Goal: Contribute content

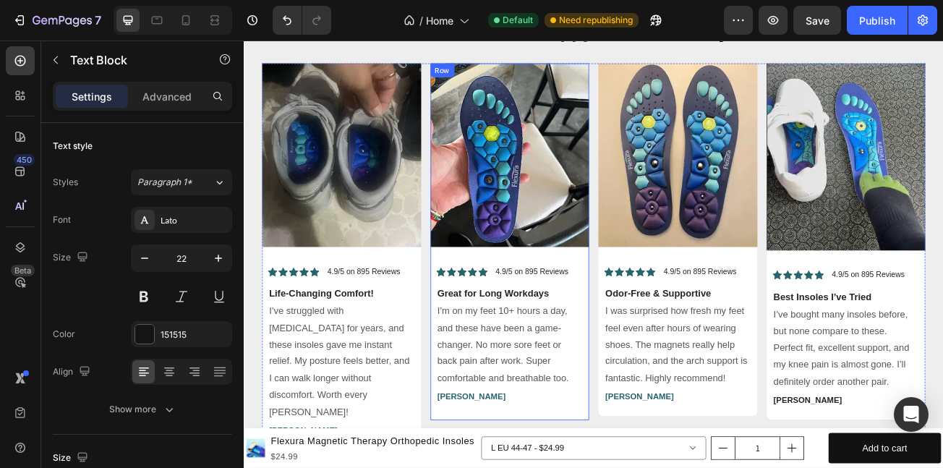
scroll to position [6975, 0]
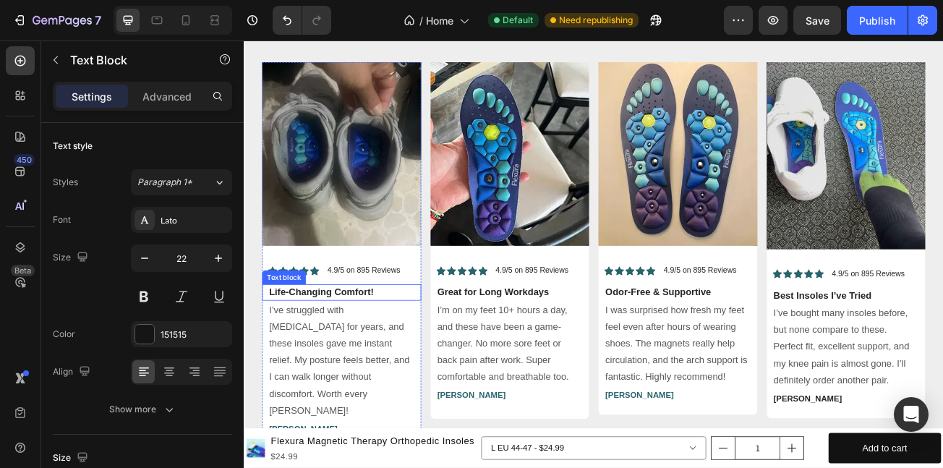
click at [373, 347] on p "Life-Changing Comfort!" at bounding box center [365, 352] width 180 height 17
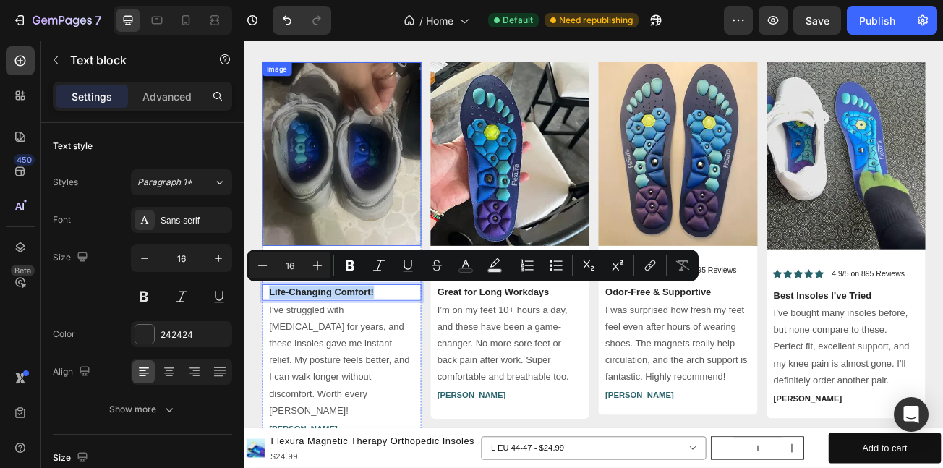
copy p "Life-Changing Comfort!"
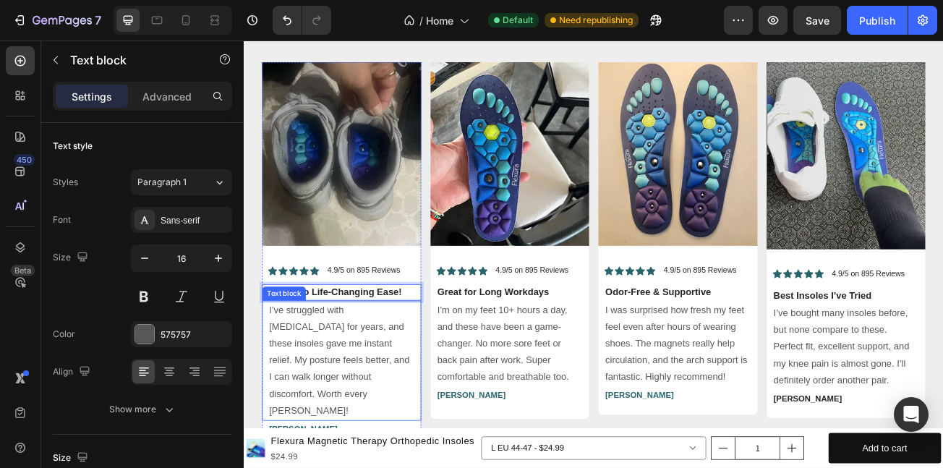
click at [358, 417] on p "I’ve struggled with [MEDICAL_DATA] for years, and these insoles gave me instant…" at bounding box center [365, 438] width 180 height 146
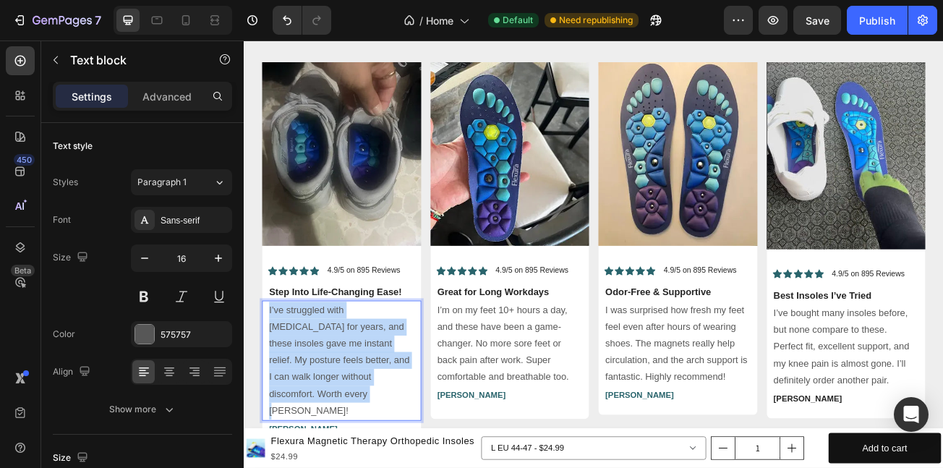
click at [358, 417] on p "I’ve struggled with [MEDICAL_DATA] for years, and these insoles gave me instant…" at bounding box center [365, 438] width 180 height 146
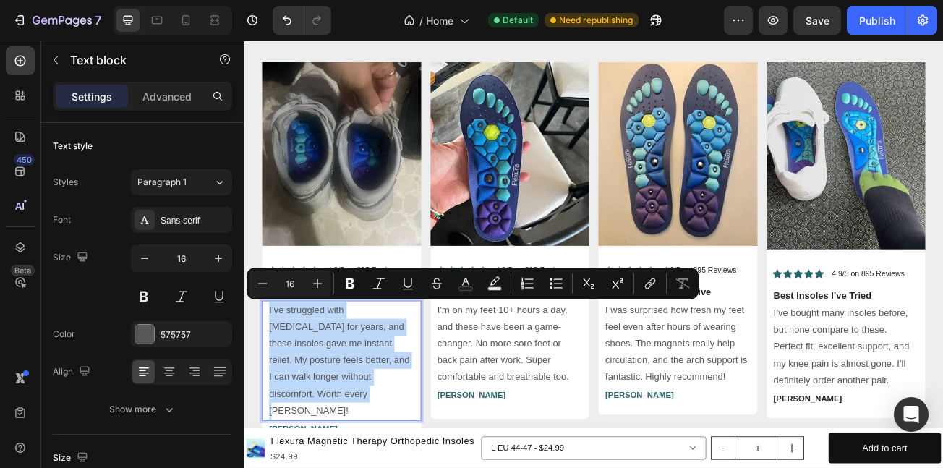
copy p "I’ve struggled with [MEDICAL_DATA] for years, and these insoles gave me instant…"
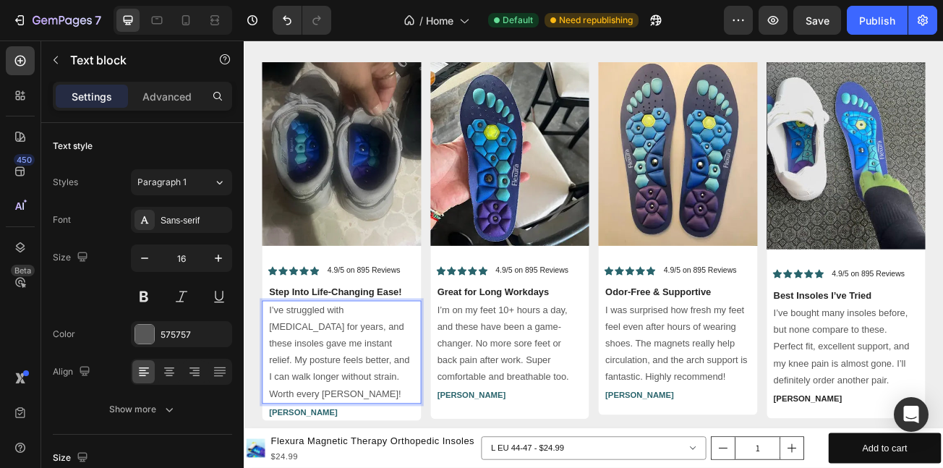
click at [431, 433] on p "I’ve struggled with [MEDICAL_DATA] for years, and these insoles gave me instant…" at bounding box center [365, 427] width 180 height 125
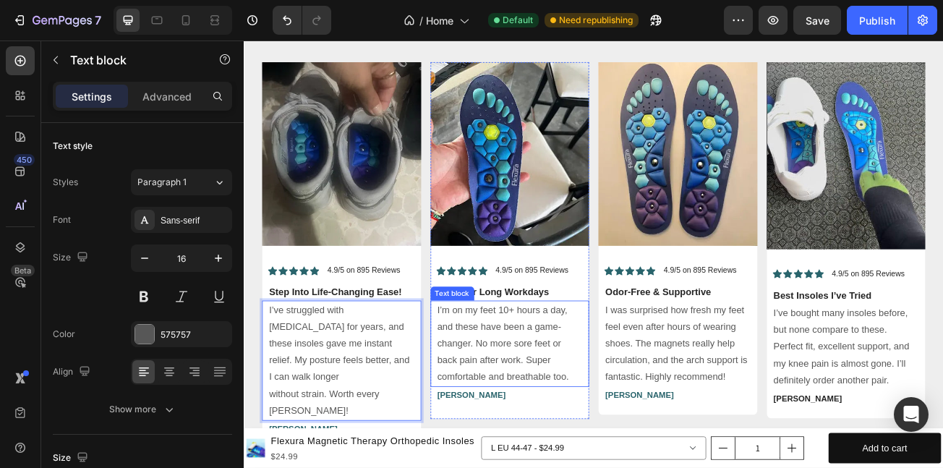
click at [553, 395] on p "I’m on my feet 10+ hours a day, and these have been a game-changer. No more sor…" at bounding box center [574, 417] width 180 height 104
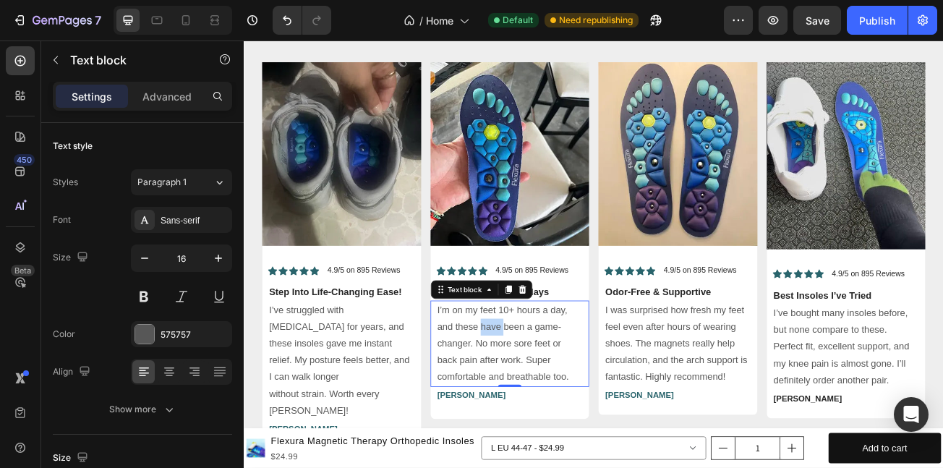
click at [553, 392] on p "I’m on my feet 10+ hours a day, and these have been a game-changer. No more sor…" at bounding box center [574, 417] width 180 height 104
click at [559, 421] on p "I’m on my feet 10+ hours a day, and these have been a game-changer. No more sor…" at bounding box center [574, 417] width 180 height 104
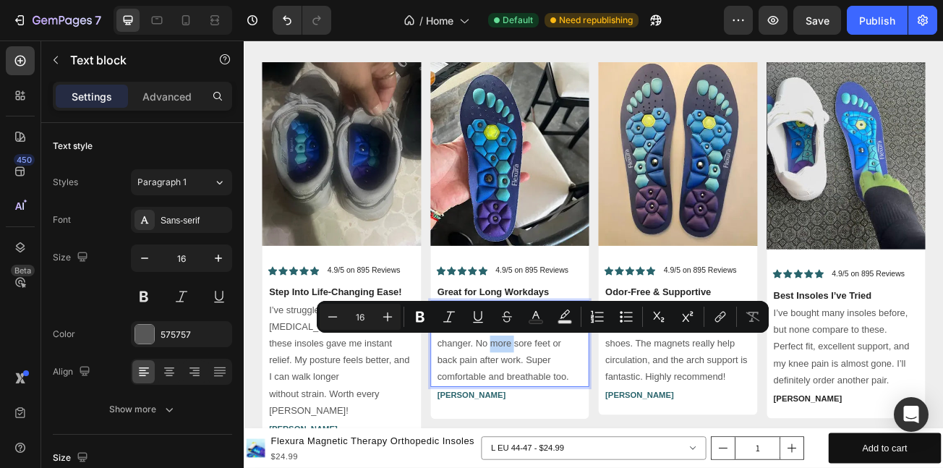
click at [559, 421] on p "I’m on my feet 10+ hours a day, and these have been a game-changer. No more sor…" at bounding box center [574, 417] width 180 height 104
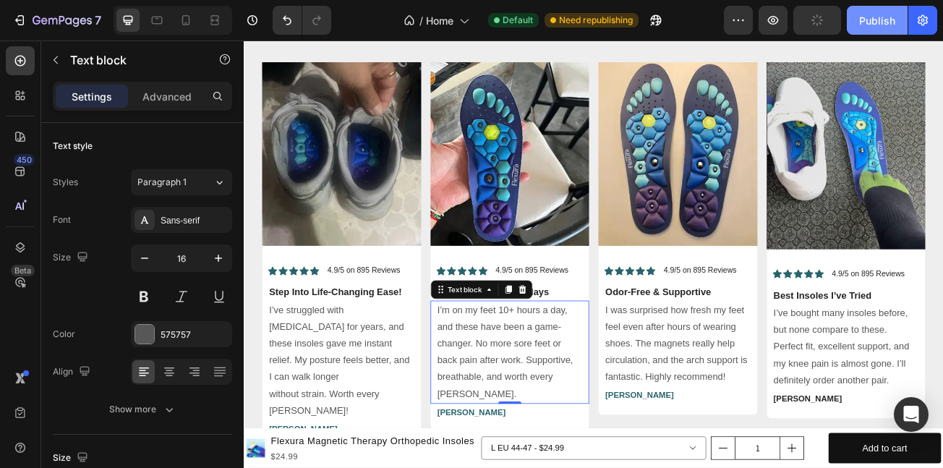
click at [862, 27] on div "Publish" at bounding box center [878, 20] width 36 height 15
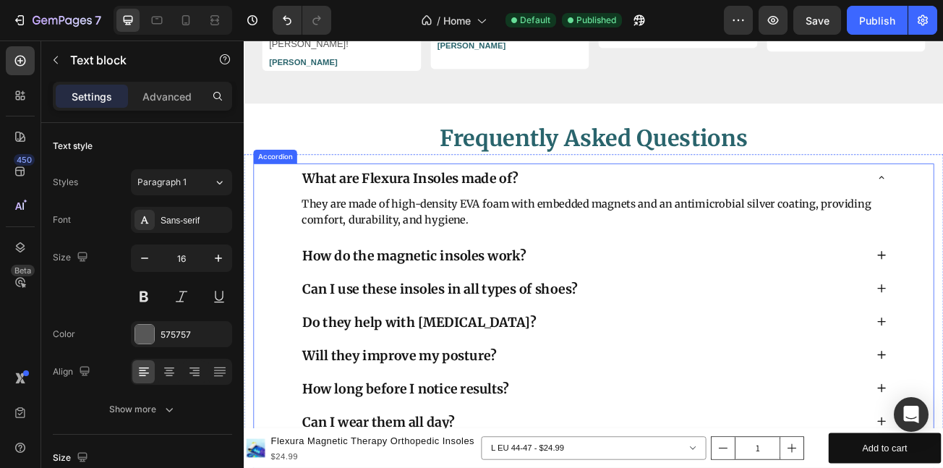
scroll to position [7438, 0]
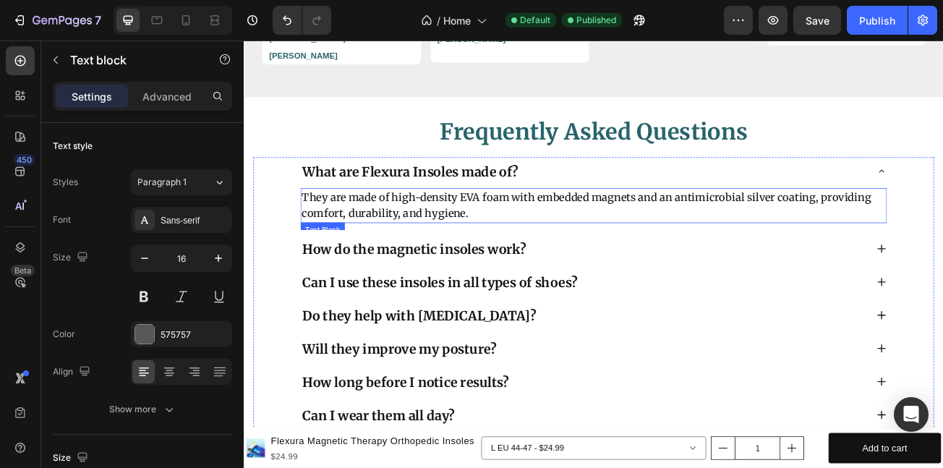
click at [402, 241] on p "They are made of high-density EVA foam with embedded magnets and an antimicrobi…" at bounding box center [677, 245] width 725 height 41
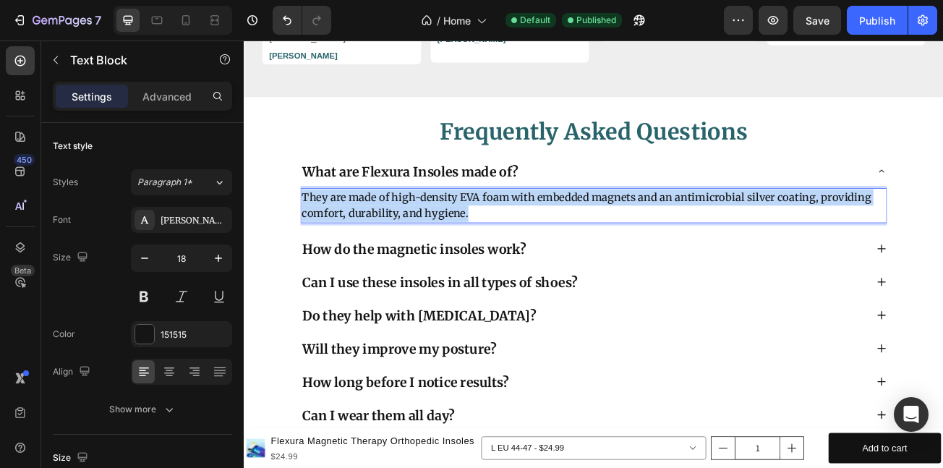
click at [402, 241] on p "They are made of high-density EVA foam with embedded magnets and an antimicrobi…" at bounding box center [677, 245] width 725 height 41
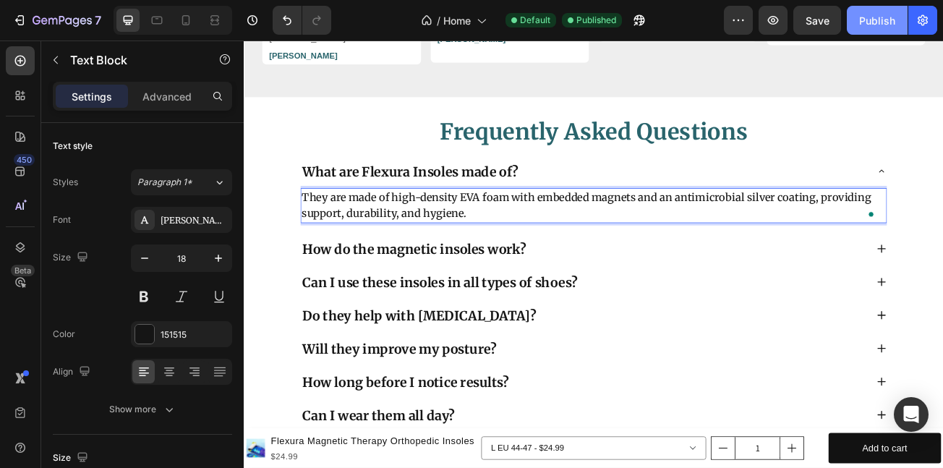
click at [883, 25] on div "Publish" at bounding box center [878, 20] width 36 height 15
click at [881, 17] on div "Publish" at bounding box center [878, 20] width 36 height 15
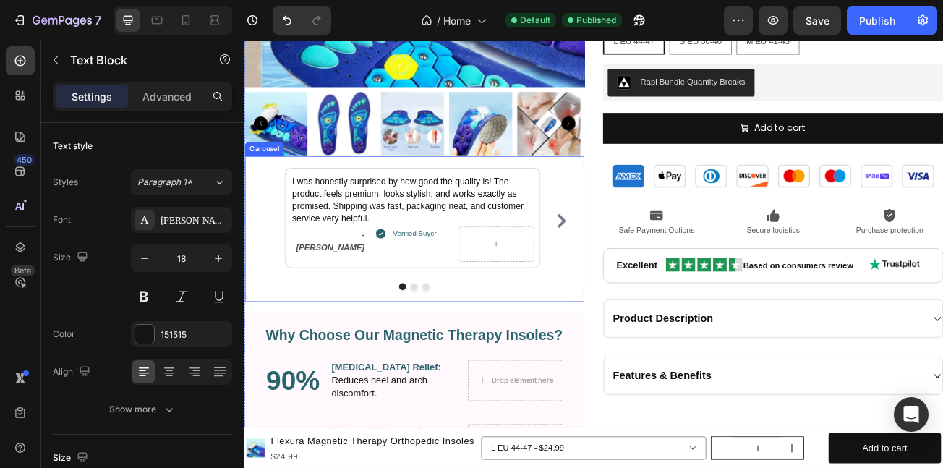
scroll to position [1592, 0]
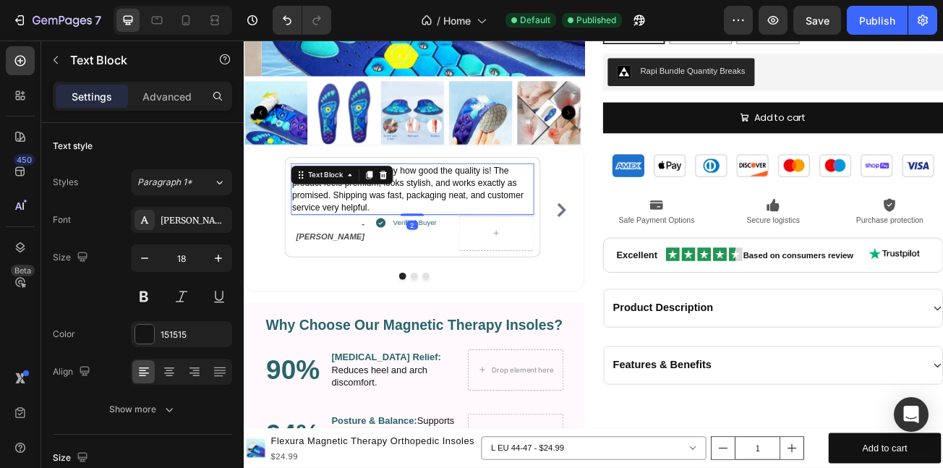
click at [409, 226] on p "I was honestly surprised by how good the quality is! The product feels premium,…" at bounding box center [452, 225] width 299 height 61
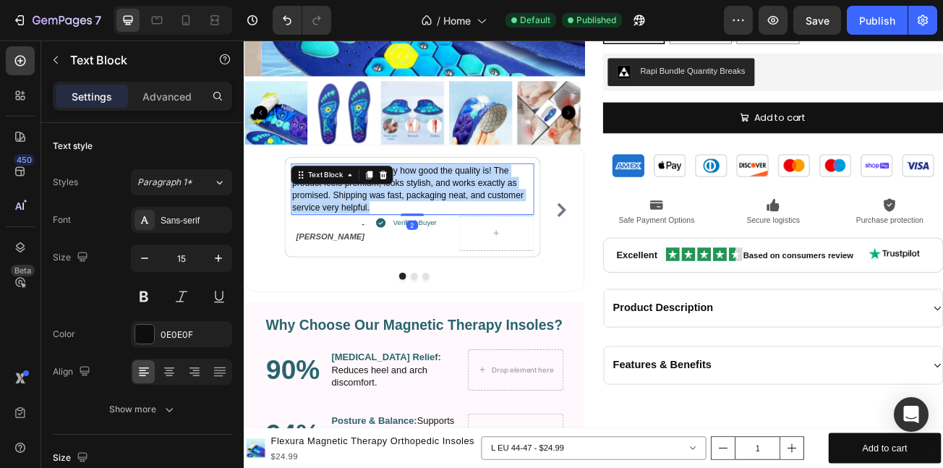
click at [410, 226] on p "I was honestly surprised by how good the quality is! The product feels premium,…" at bounding box center [452, 225] width 299 height 61
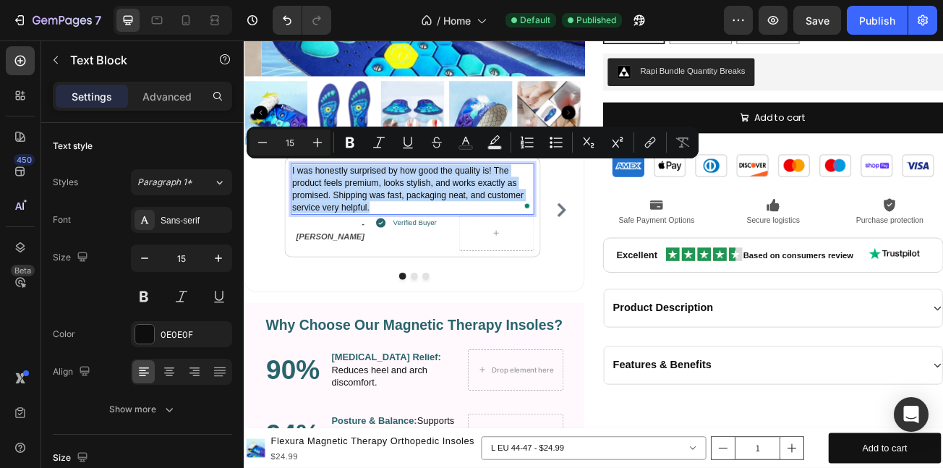
click at [410, 226] on p "I was honestly surprised by how good the quality is! The product feels premium,…" at bounding box center [452, 225] width 299 height 61
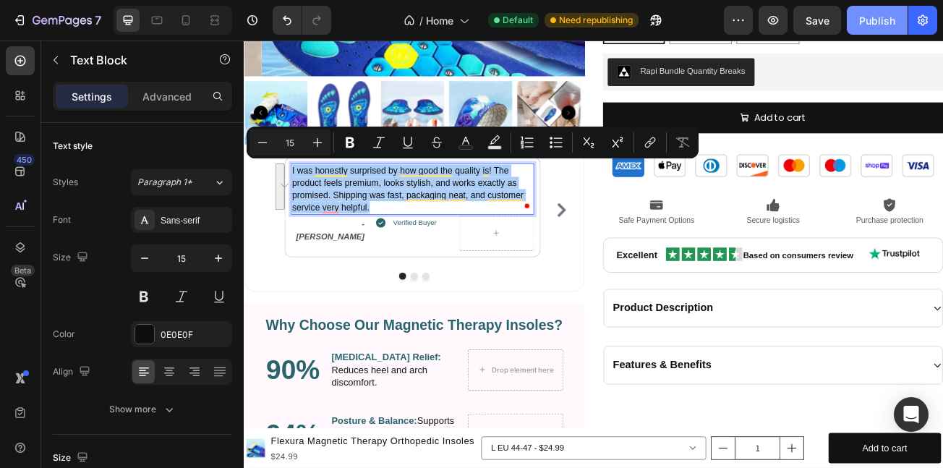
click at [875, 19] on div "Publish" at bounding box center [878, 20] width 36 height 15
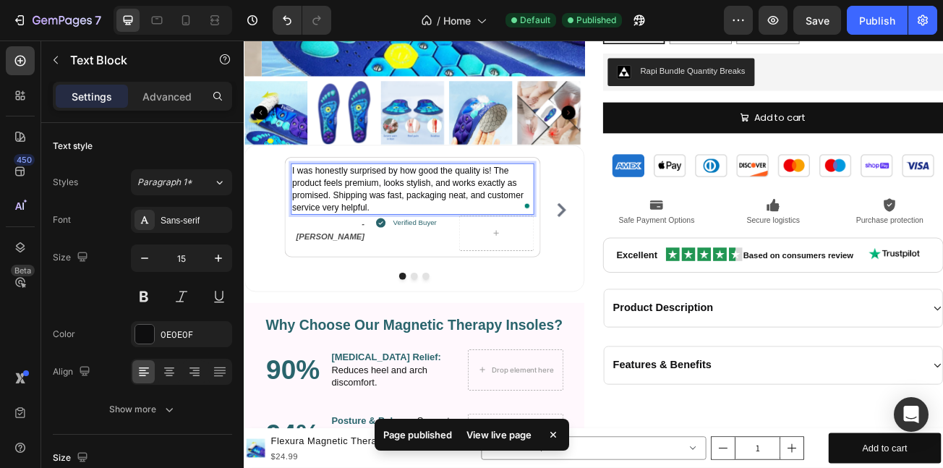
click at [424, 244] on p "I was honestly surprised by how good the quality is! The product feels premium,…" at bounding box center [452, 225] width 299 height 61
click at [422, 244] on p "I was honestly surprised by how good the quality is! The product feels premium,…" at bounding box center [452, 225] width 299 height 61
click at [414, 231] on p "I was honestly surprised by how good the quality is! The product feels premium,…" at bounding box center [452, 225] width 299 height 61
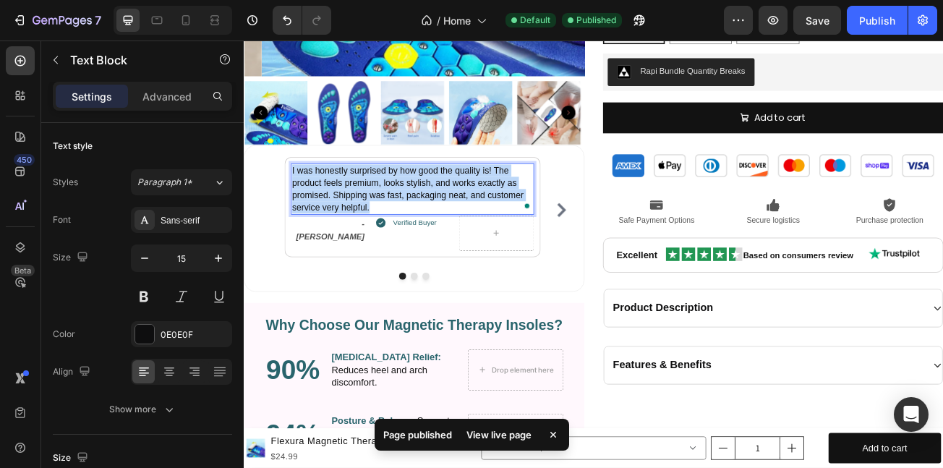
click at [414, 231] on p "I was honestly surprised by how good the quality is! The product feels premium,…" at bounding box center [452, 225] width 299 height 61
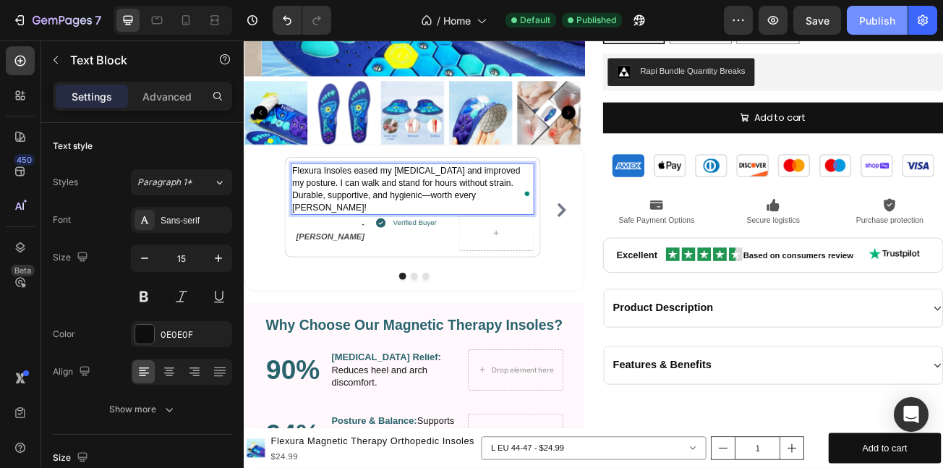
click at [854, 24] on button "Publish" at bounding box center [877, 20] width 61 height 29
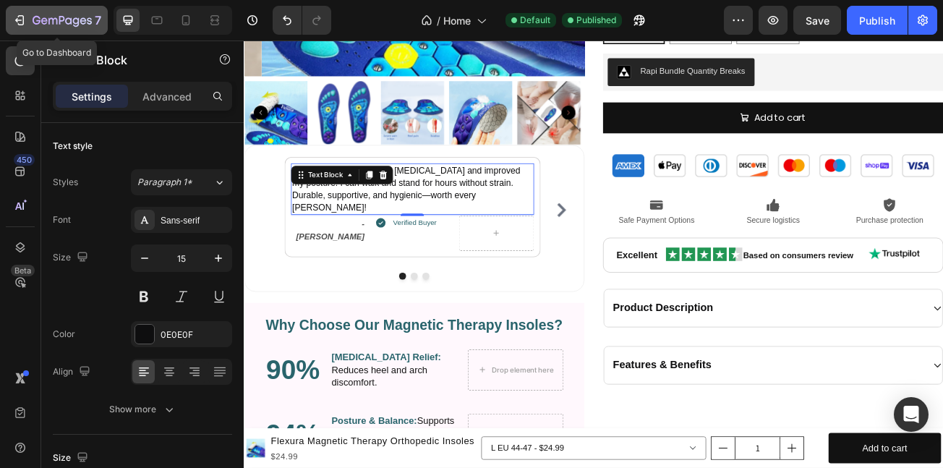
click at [19, 25] on icon "button" at bounding box center [19, 20] width 14 height 14
